Goal: Complete application form

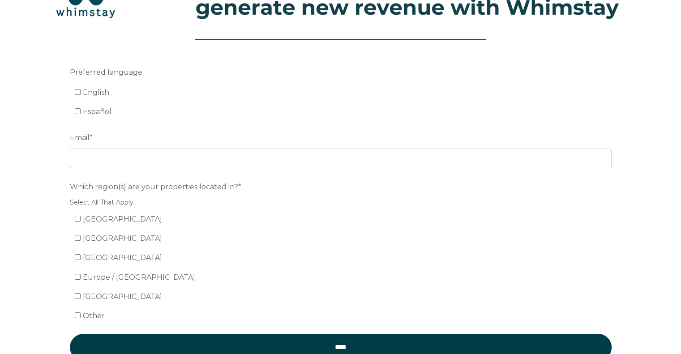
scroll to position [137, 0]
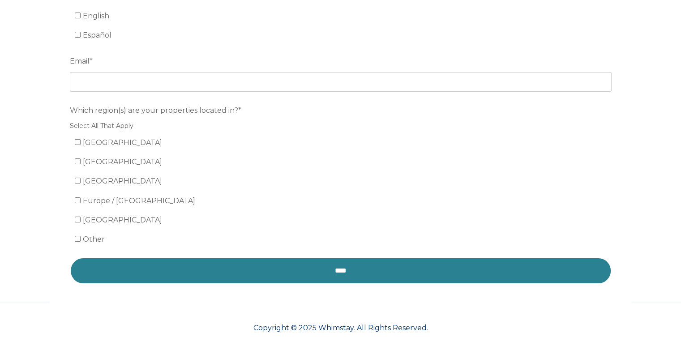
click at [353, 272] on input "****" at bounding box center [340, 270] width 541 height 27
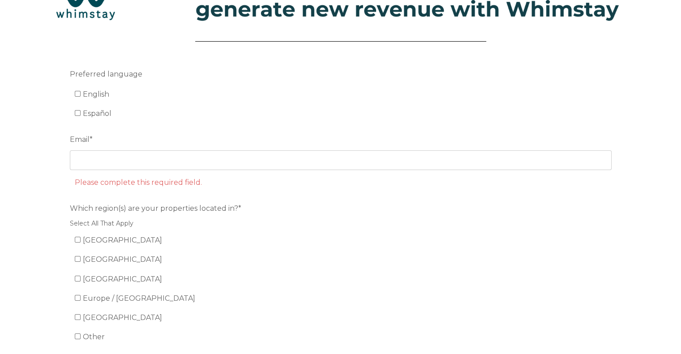
scroll to position [0, 0]
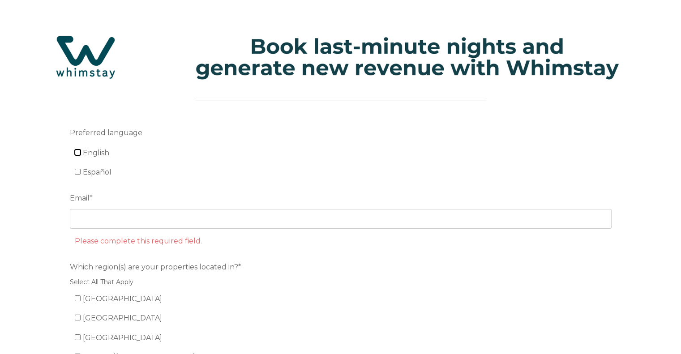
click at [77, 152] on input "English" at bounding box center [78, 152] width 6 height 6
checkbox input "true"
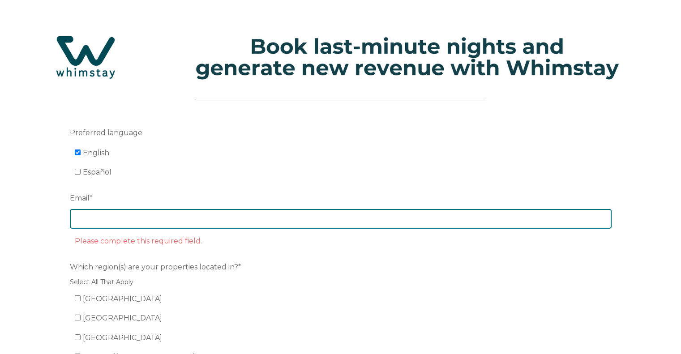
click at [100, 217] on input "Email *" at bounding box center [340, 219] width 541 height 20
type input "[EMAIL_ADDRESS][DOMAIN_NAME]"
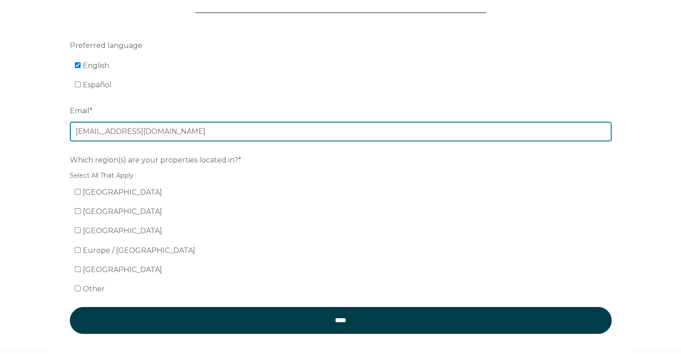
scroll to position [89, 0]
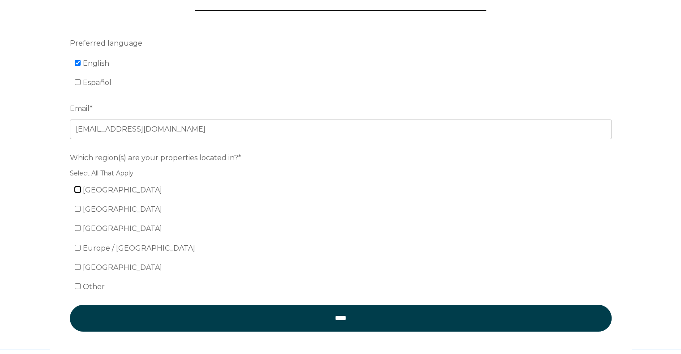
click at [78, 191] on input "[GEOGRAPHIC_DATA]" at bounding box center [78, 190] width 6 height 6
checkbox input "true"
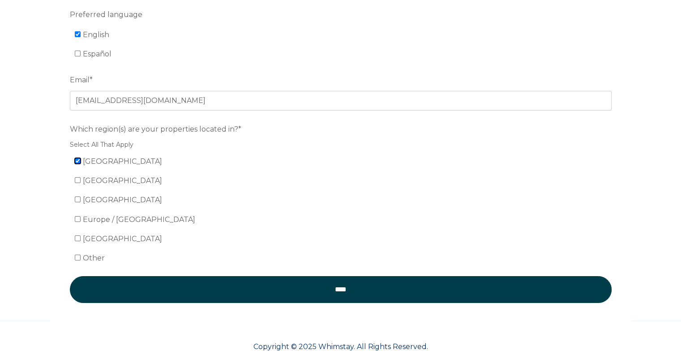
scroll to position [134, 0]
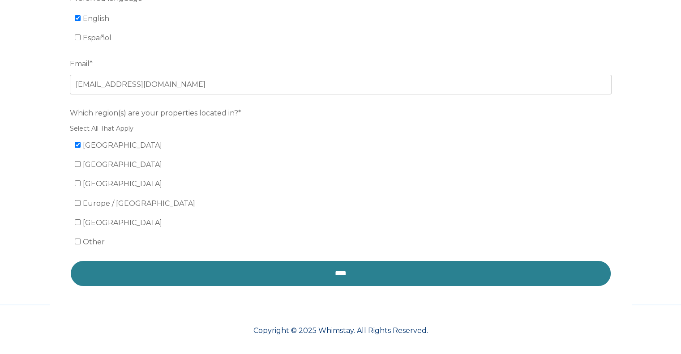
click at [339, 277] on input "****" at bounding box center [340, 273] width 541 height 27
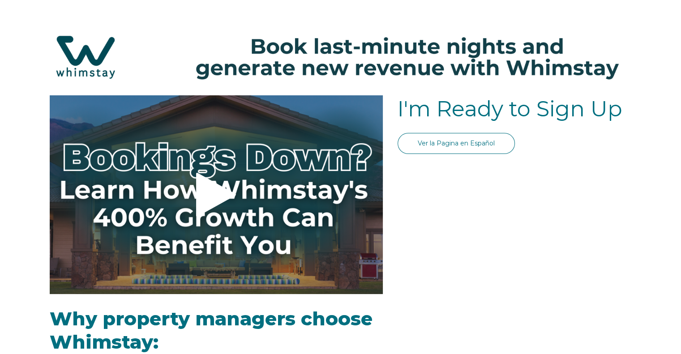
select select "US"
select select "Standard"
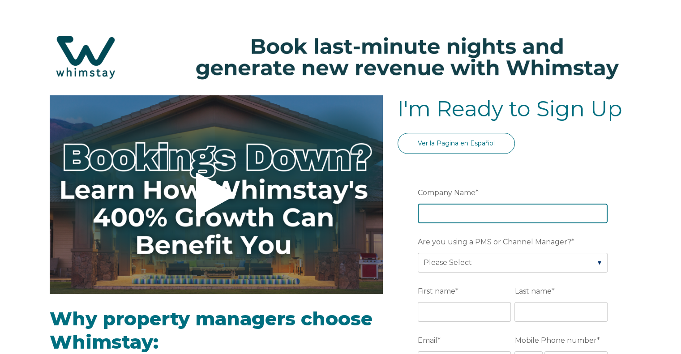
click at [438, 212] on input "Company Name *" at bounding box center [512, 214] width 190 height 20
type input "Frangista Beach Properties"
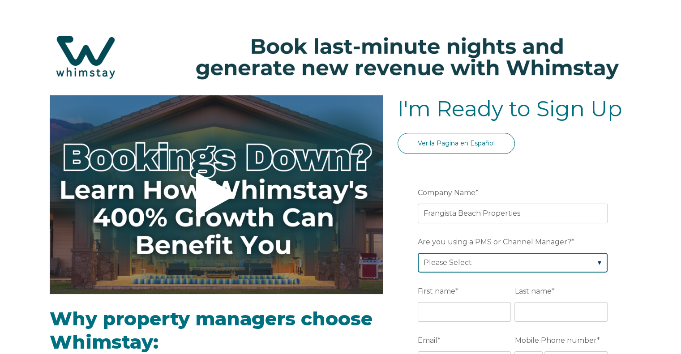
click at [598, 262] on select "Please Select Barefoot BookingPal Boost Brightside CiiRUS Escapia Guesty Hostaw…" at bounding box center [512, 263] width 190 height 20
click at [597, 262] on select "Please Select Barefoot BookingPal Boost Brightside CiiRUS Escapia Guesty Hostaw…" at bounding box center [512, 263] width 190 height 20
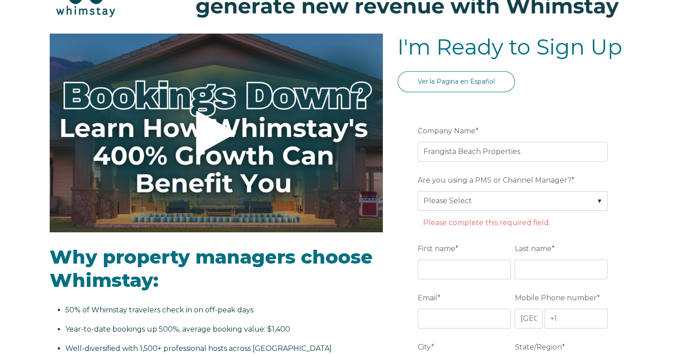
scroll to position [134, 0]
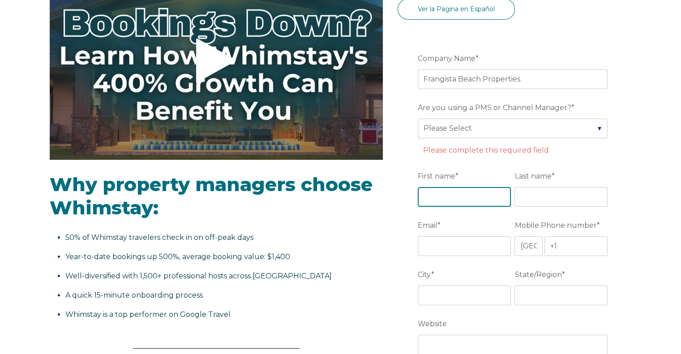
click at [442, 198] on input "First name *" at bounding box center [463, 197] width 93 height 20
type input "[PERSON_NAME]"
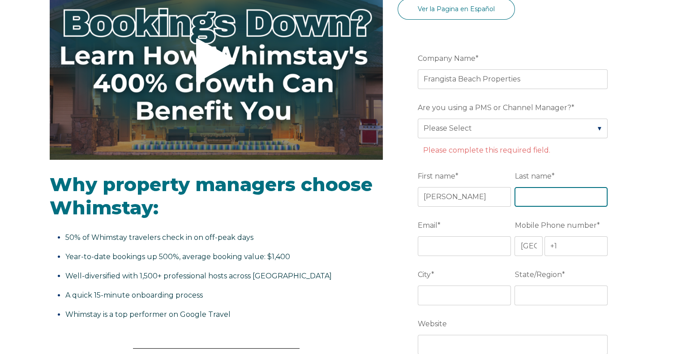
click at [526, 196] on input "Last name *" at bounding box center [560, 197] width 93 height 20
type input "[PERSON_NAME]"
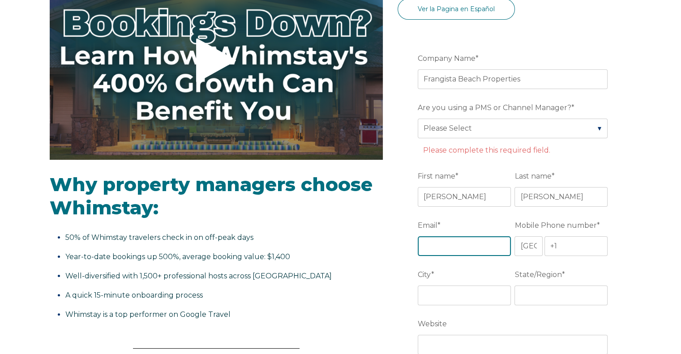
click at [439, 241] on input "Email *" at bounding box center [463, 246] width 93 height 20
type input "[EMAIL_ADDRESS][DOMAIN_NAME]"
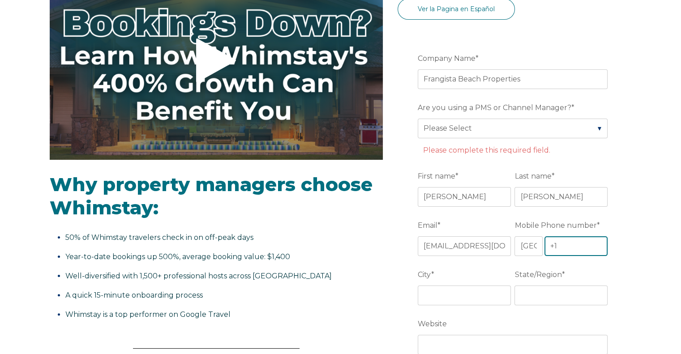
click at [560, 245] on input "+1" at bounding box center [576, 246] width 64 height 20
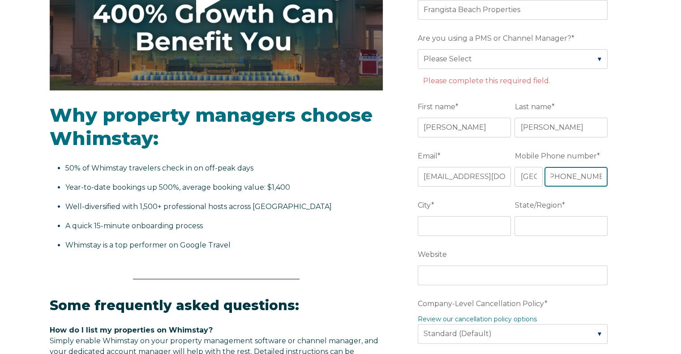
scroll to position [224, 0]
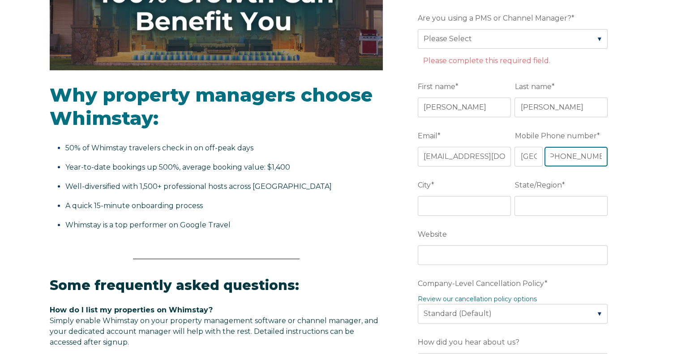
type input "[PHONE_NUMBER]"
click at [465, 209] on input "City *" at bounding box center [463, 206] width 93 height 20
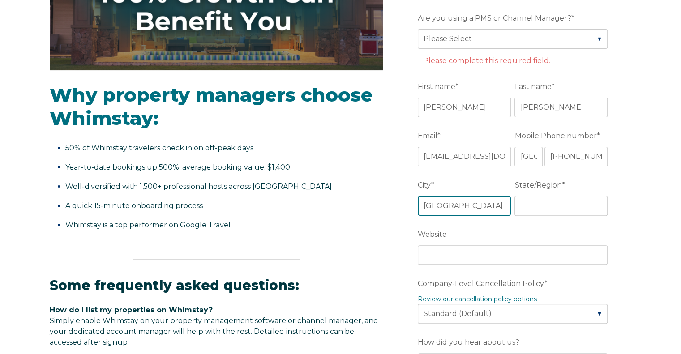
type input "[GEOGRAPHIC_DATA]"
click at [540, 204] on input "State/Region *" at bounding box center [560, 206] width 93 height 20
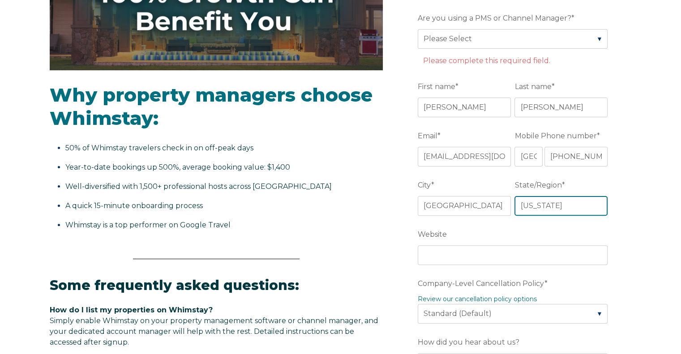
type input "[US_STATE]"
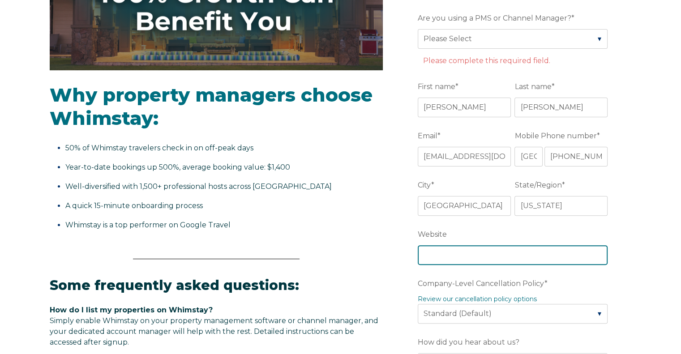
click at [430, 254] on input "Website" at bounding box center [512, 255] width 190 height 20
paste input "[URL][DOMAIN_NAME]"
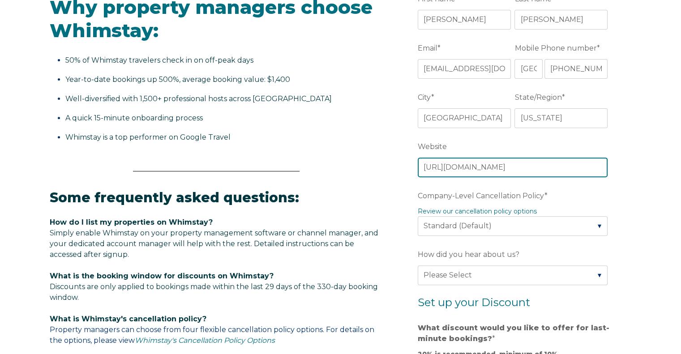
scroll to position [313, 0]
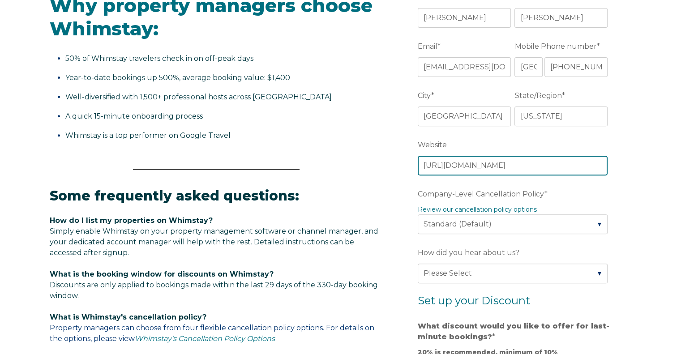
type input "[URL][DOMAIN_NAME]"
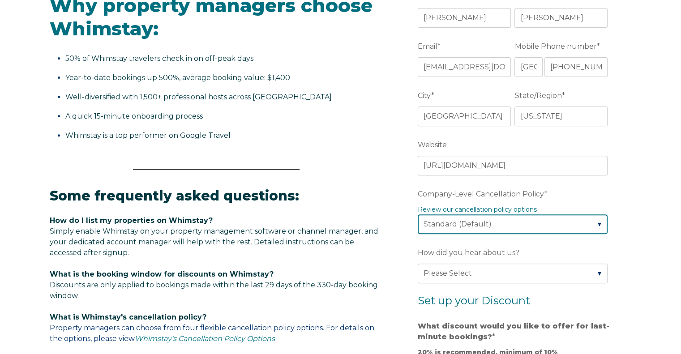
click at [597, 222] on select "Please Select Partial Standard (Default) Moderate Strict" at bounding box center [512, 224] width 190 height 20
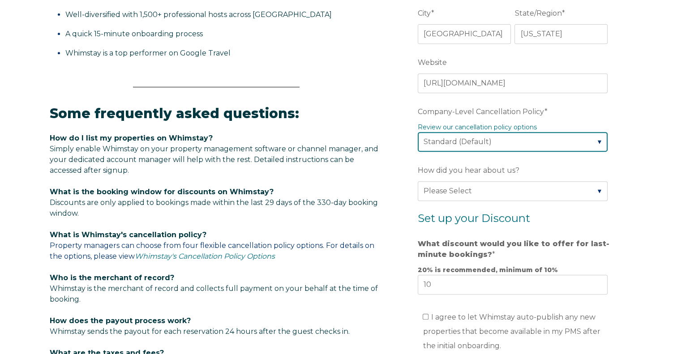
scroll to position [403, 0]
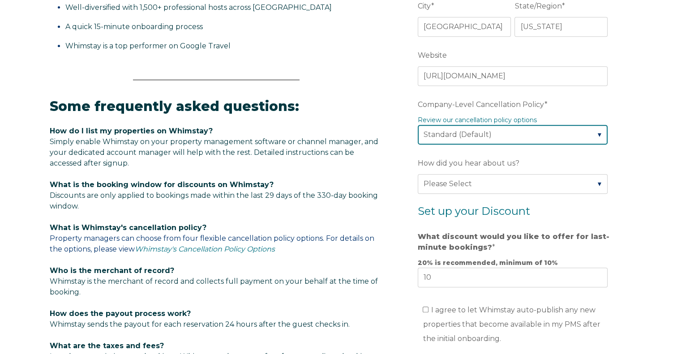
click at [598, 133] on select "Please Select Partial Standard (Default) Moderate Strict" at bounding box center [512, 135] width 190 height 20
select select "Strict"
click at [417, 125] on select "Please Select Partial Standard (Default) Moderate Strict" at bounding box center [512, 135] width 190 height 20
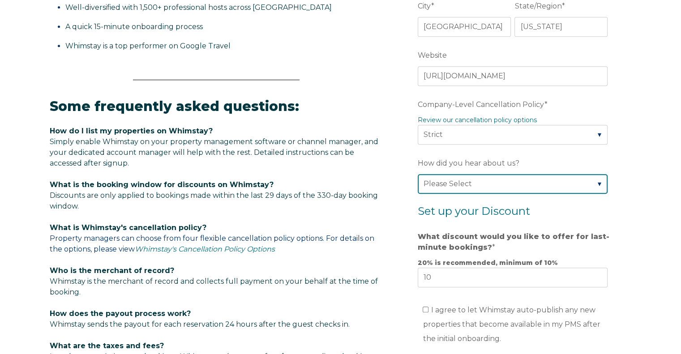
click at [597, 180] on select "Please Select Found Whimstay through a Google search Direct outreach from a Whi…" at bounding box center [512, 184] width 190 height 20
select select "Referral from a Friend"
click at [417, 174] on select "Please Select Found Whimstay through a Google search Direct outreach from a Whi…" at bounding box center [512, 184] width 190 height 20
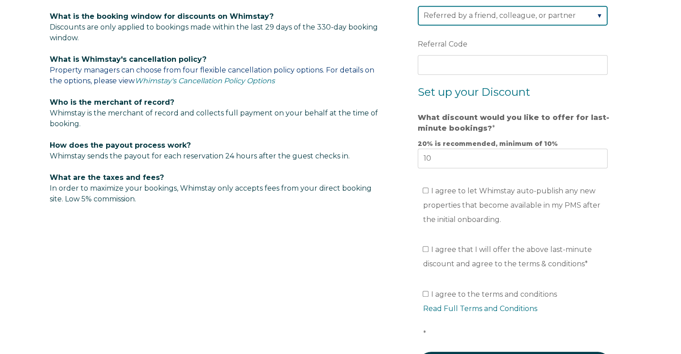
scroll to position [582, 0]
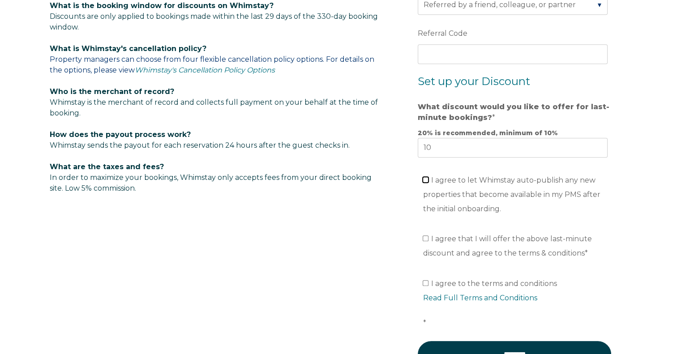
click at [424, 177] on input "I agree to let Whimstay auto-publish any new properties that become available i…" at bounding box center [425, 180] width 6 height 6
checkbox input "true"
click at [425, 237] on input "I agree that I will offer the above last-minute discount and agree to the terms…" at bounding box center [425, 238] width 6 height 6
checkbox input "true"
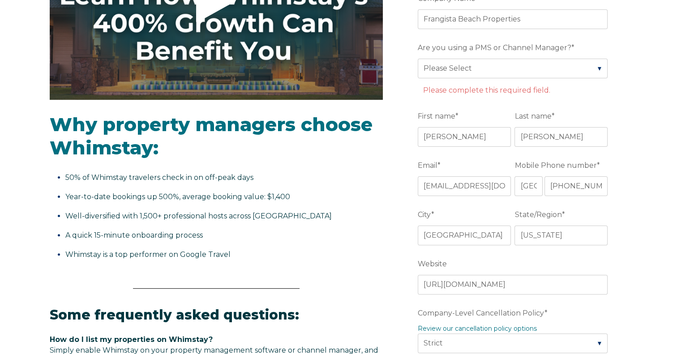
scroll to position [179, 0]
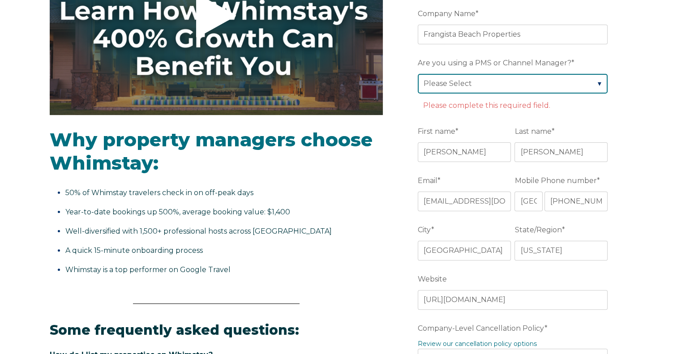
click at [598, 81] on select "Please Select Barefoot BookingPal Boost Brightside CiiRUS Escapia Guesty Hostaw…" at bounding box center [512, 84] width 190 height 20
select select "Escapia"
click at [417, 74] on select "Please Select Barefoot BookingPal Boost Brightside CiiRUS Escapia Guesty Hostaw…" at bounding box center [512, 84] width 190 height 20
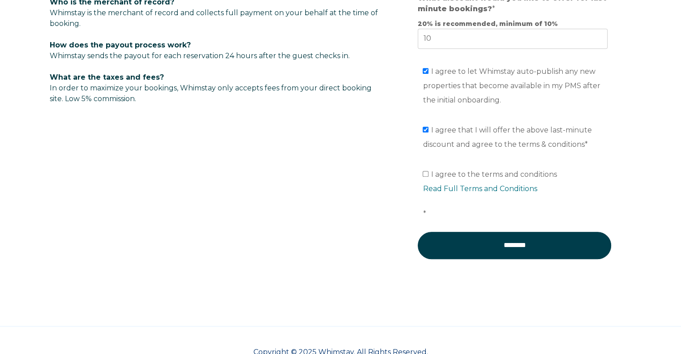
scroll to position [626, 0]
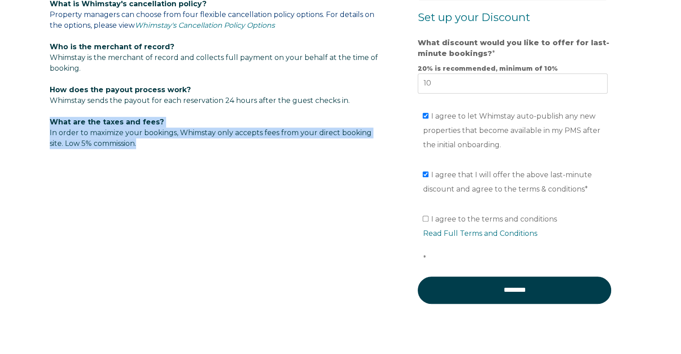
drag, startPoint x: 44, startPoint y: 123, endPoint x: 146, endPoint y: 154, distance: 106.7
copy span "What are the taxes and fees? In order to maximize your bookings, Whimstay only …"
